Goal: Find specific page/section: Find specific page/section

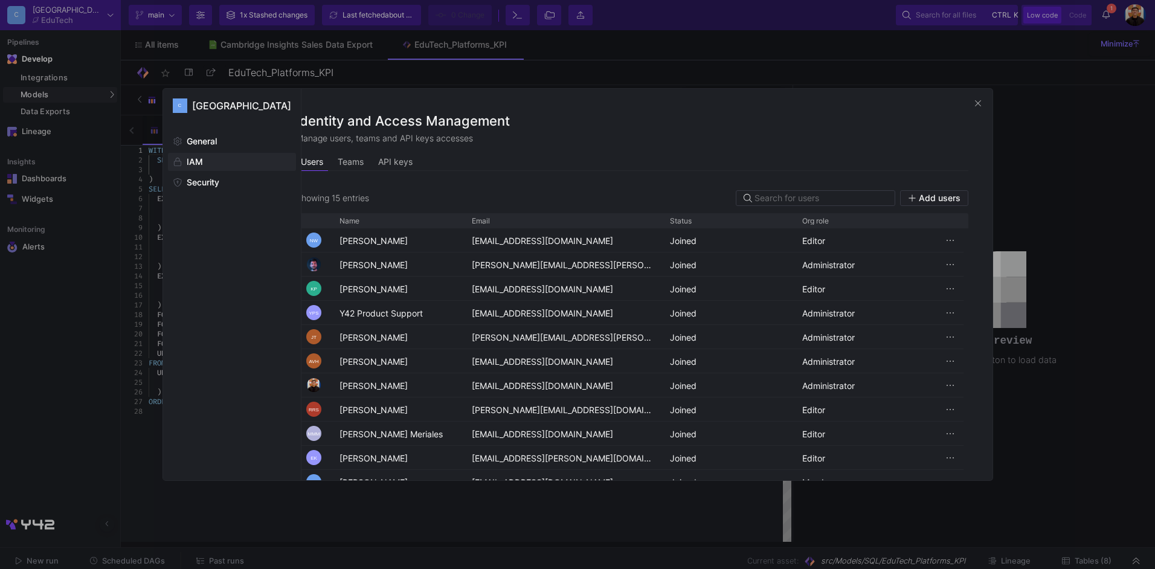
scroll to position [135, 0]
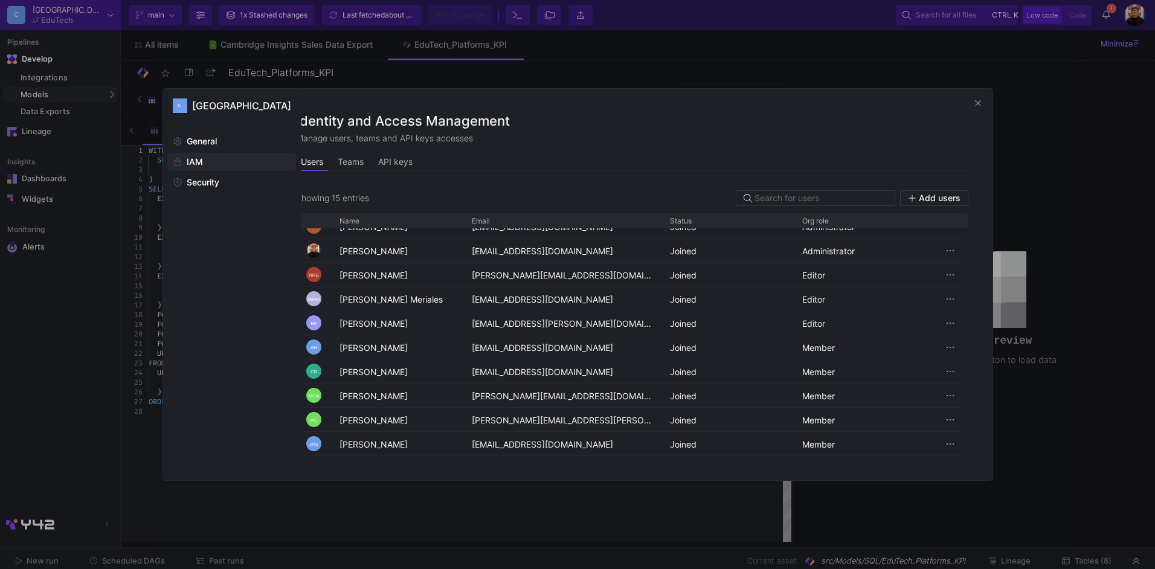
click at [1083, 188] on div at bounding box center [577, 284] width 1155 height 569
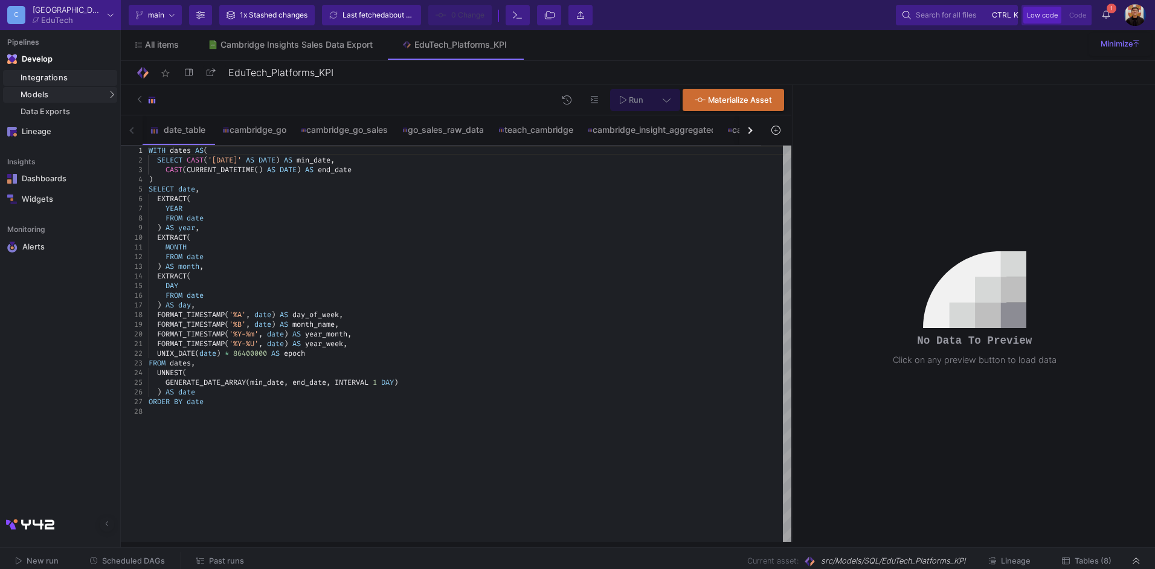
click at [45, 83] on link "Integrations" at bounding box center [60, 78] width 114 height 16
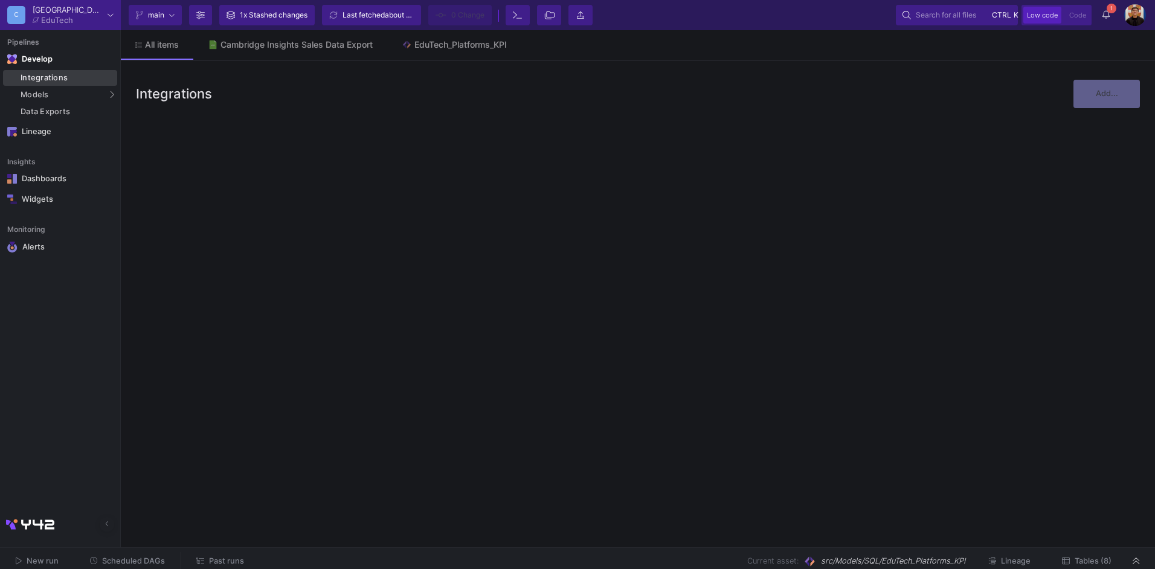
click at [55, 80] on div "Integrations" at bounding box center [68, 78] width 94 height 10
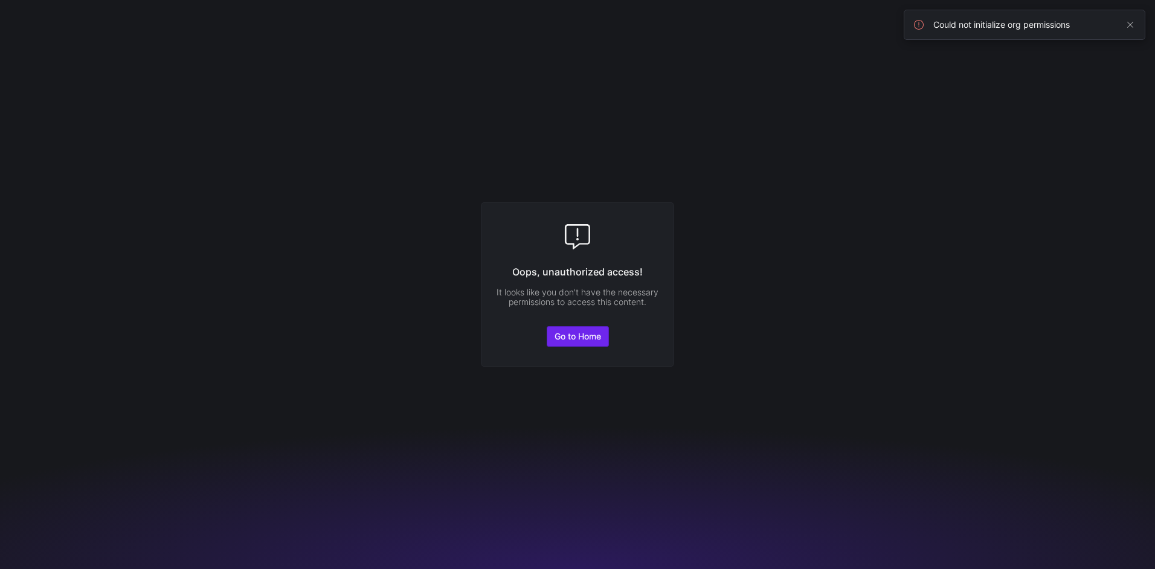
click at [590, 335] on span "Go to Home" at bounding box center [577, 337] width 47 height 10
